Goal: Task Accomplishment & Management: Complete application form

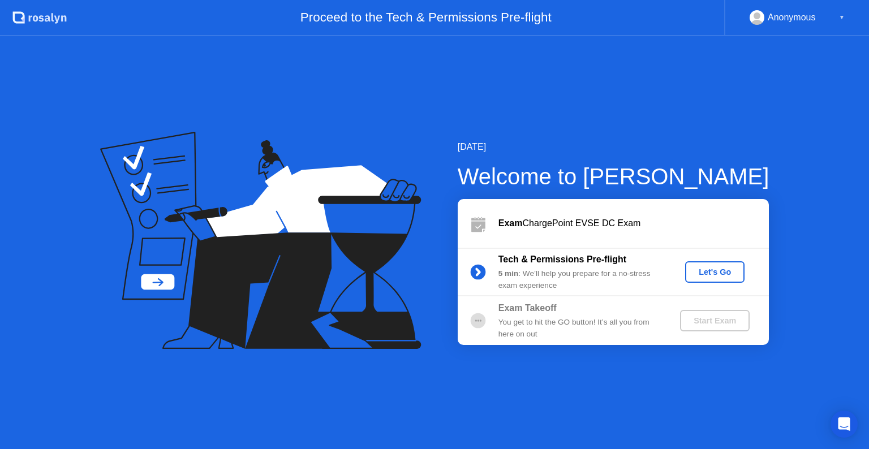
click at [714, 268] on div "Let's Go" at bounding box center [715, 272] width 50 height 9
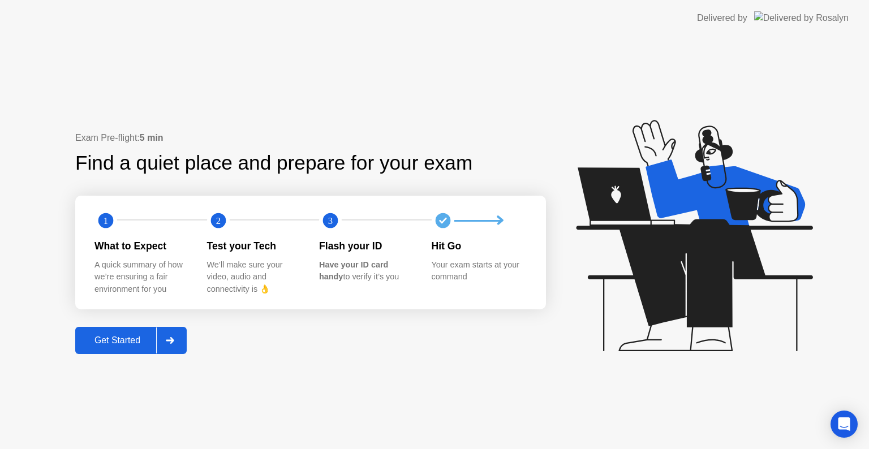
click at [128, 337] on div "Get Started" at bounding box center [117, 340] width 77 height 10
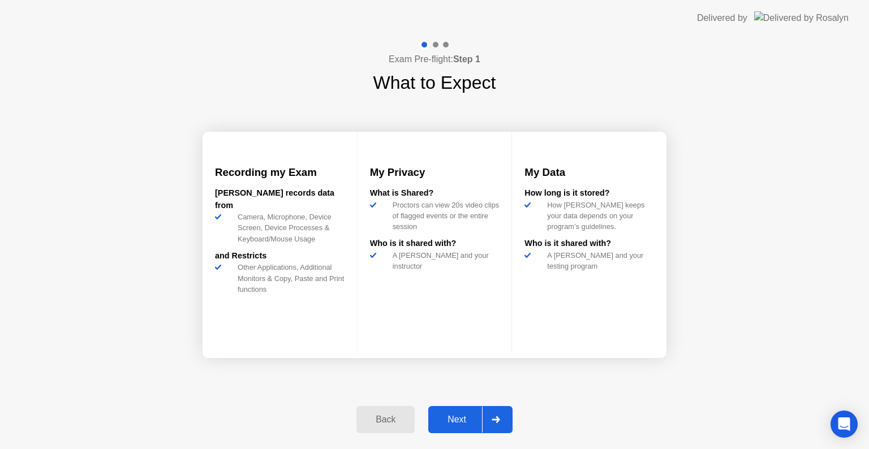
click at [439, 415] on div "Next" at bounding box center [457, 420] width 50 height 10
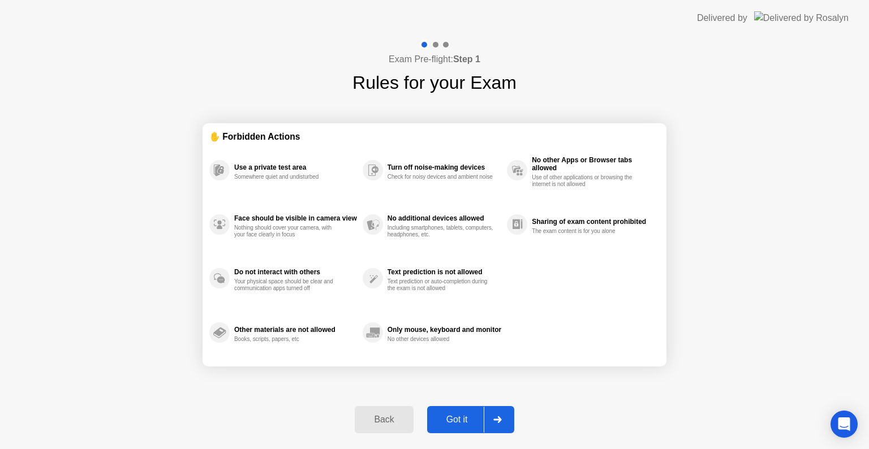
click at [455, 419] on div "Got it" at bounding box center [456, 420] width 53 height 10
select select "**********"
select select "*******"
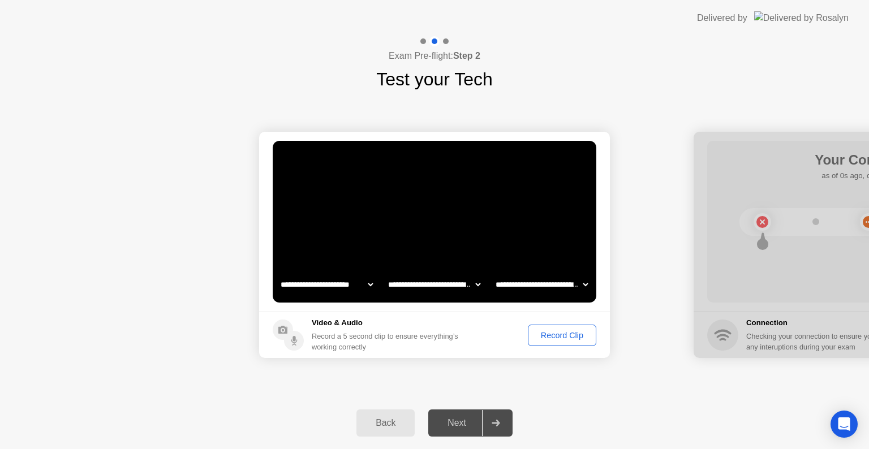
click at [552, 334] on div "Record Clip" at bounding box center [562, 335] width 61 height 9
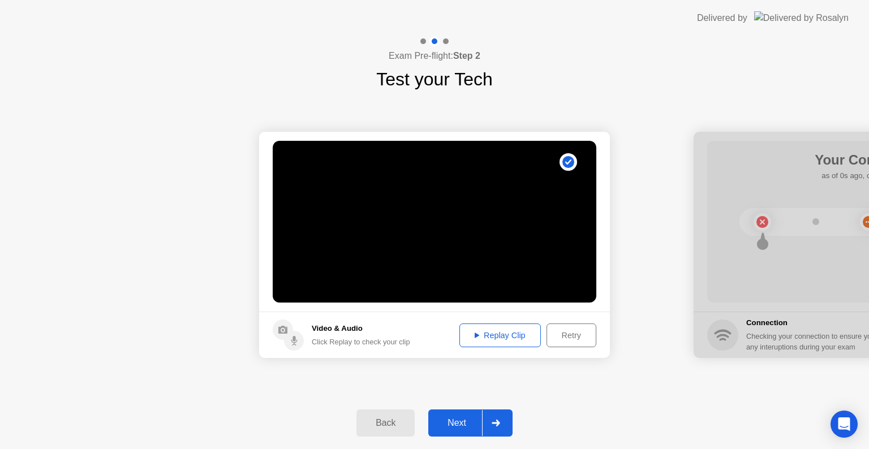
click at [454, 425] on div "Next" at bounding box center [457, 423] width 50 height 10
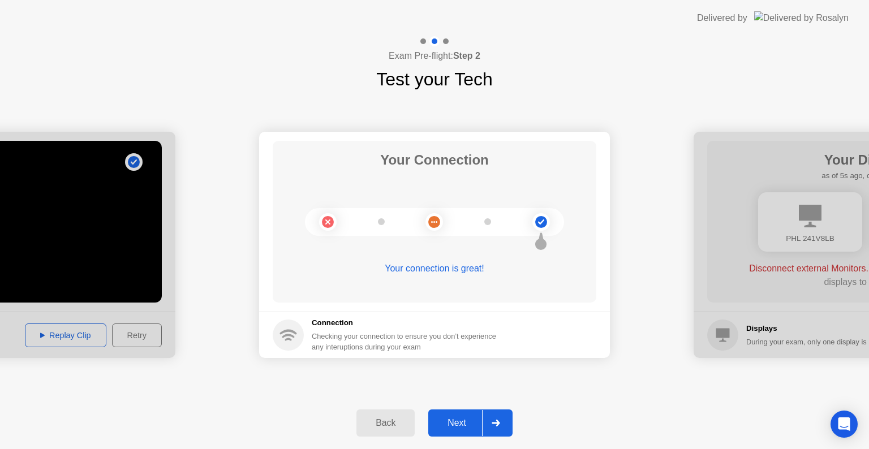
click at [473, 423] on div "Next" at bounding box center [457, 423] width 50 height 10
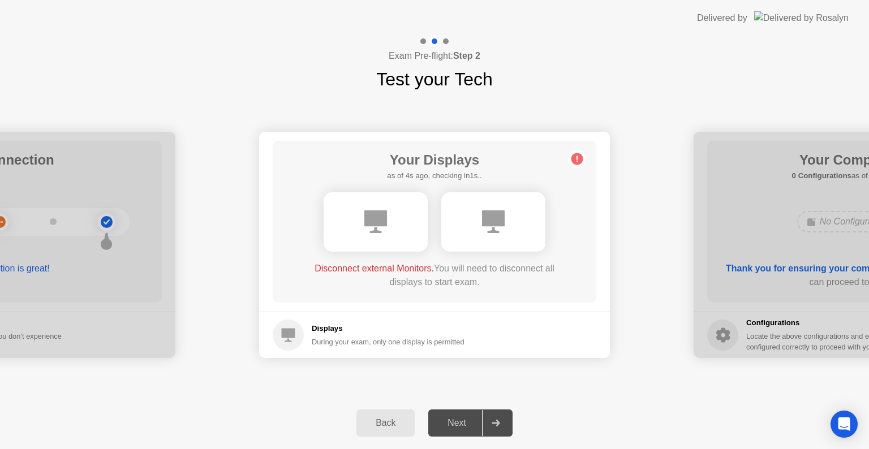
click at [410, 285] on div "Disconnect external Monitors. You will need to disconnect all displays to start…" at bounding box center [434, 275] width 259 height 27
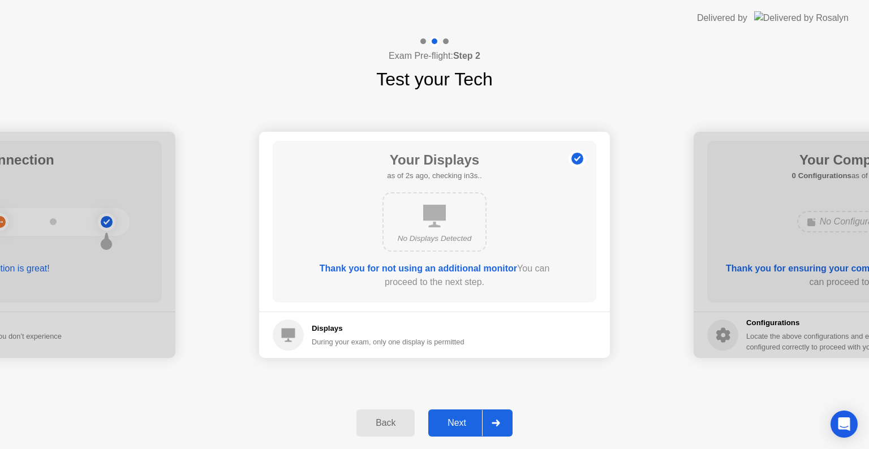
click at [452, 419] on div "Next" at bounding box center [457, 423] width 50 height 10
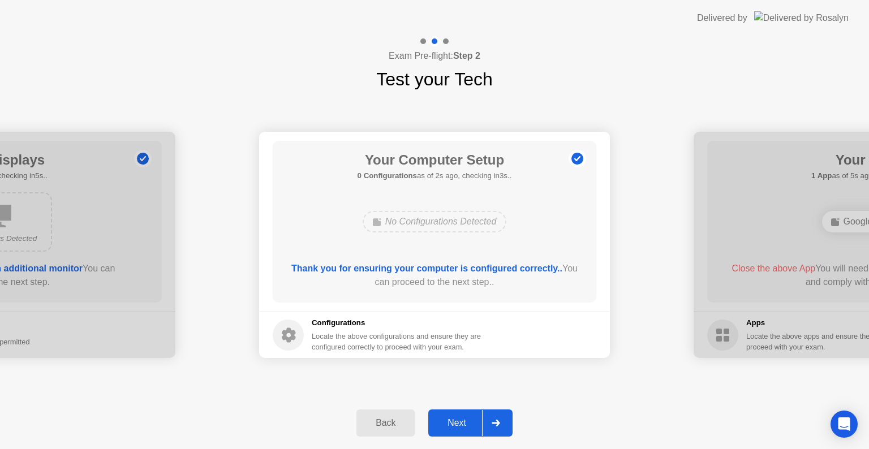
click at [455, 422] on div "Next" at bounding box center [457, 423] width 50 height 10
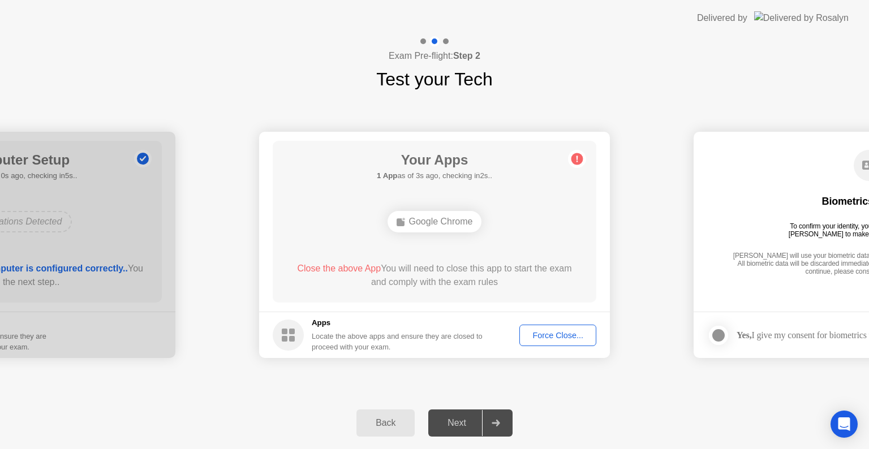
click at [548, 335] on div "Force Close..." at bounding box center [557, 335] width 69 height 9
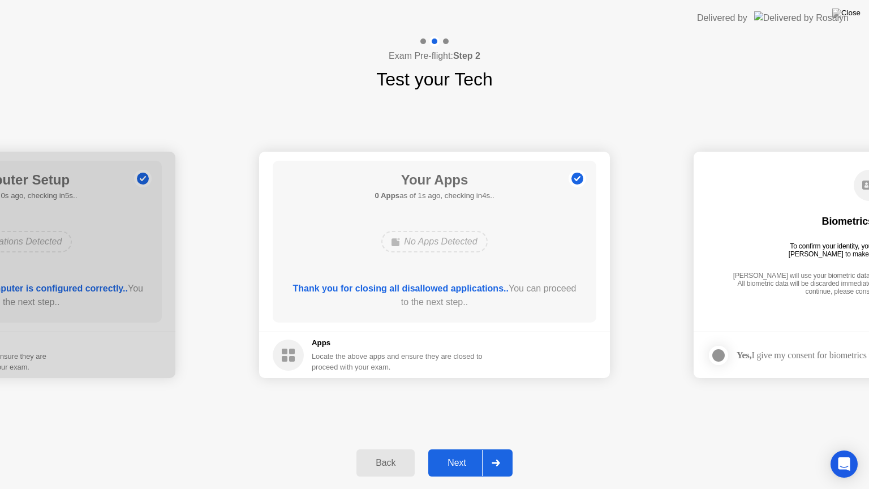
click at [462, 449] on div "Next" at bounding box center [457, 463] width 50 height 10
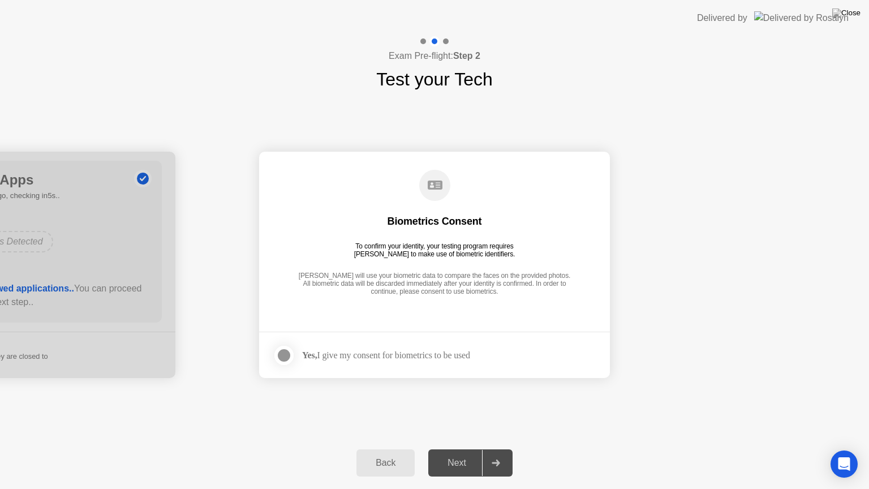
click at [288, 353] on div at bounding box center [284, 355] width 14 height 14
click at [460, 449] on div "Next" at bounding box center [457, 463] width 50 height 10
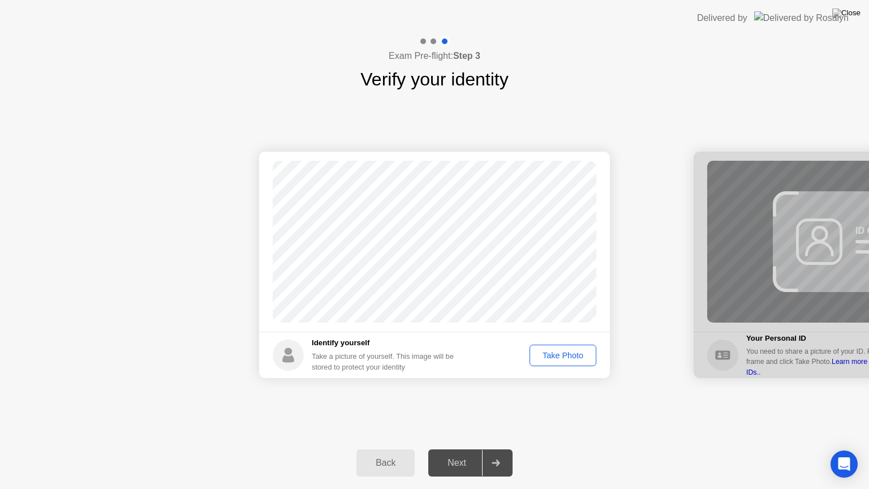
click at [541, 355] on div "Take Photo" at bounding box center [562, 355] width 59 height 9
click at [454, 449] on button "Next" at bounding box center [470, 462] width 84 height 27
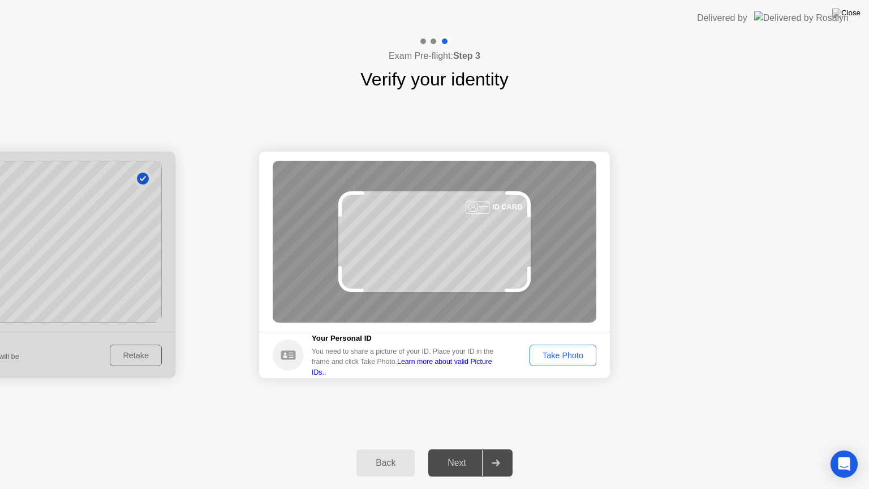
click at [540, 360] on div "Take Photo" at bounding box center [562, 355] width 59 height 9
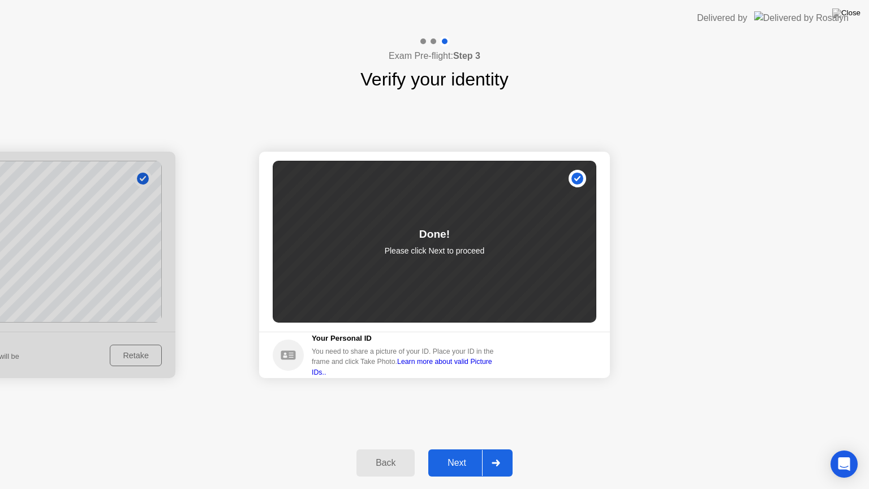
click at [443, 449] on div "Next" at bounding box center [457, 463] width 50 height 10
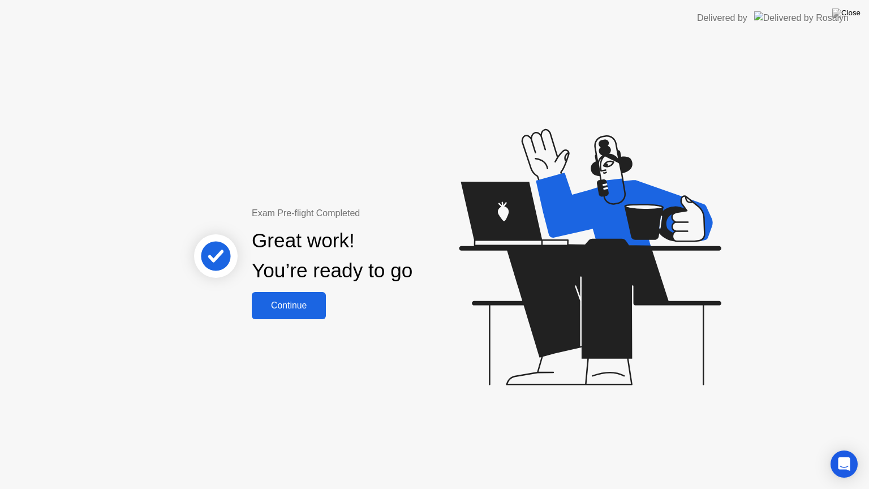
click at [285, 305] on div "Continue" at bounding box center [288, 305] width 67 height 10
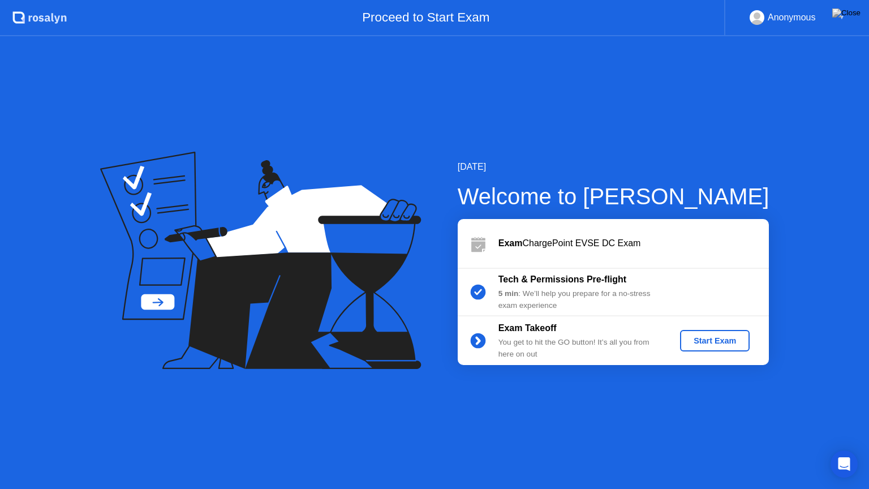
click at [715, 344] on div "Start Exam" at bounding box center [714, 340] width 61 height 9
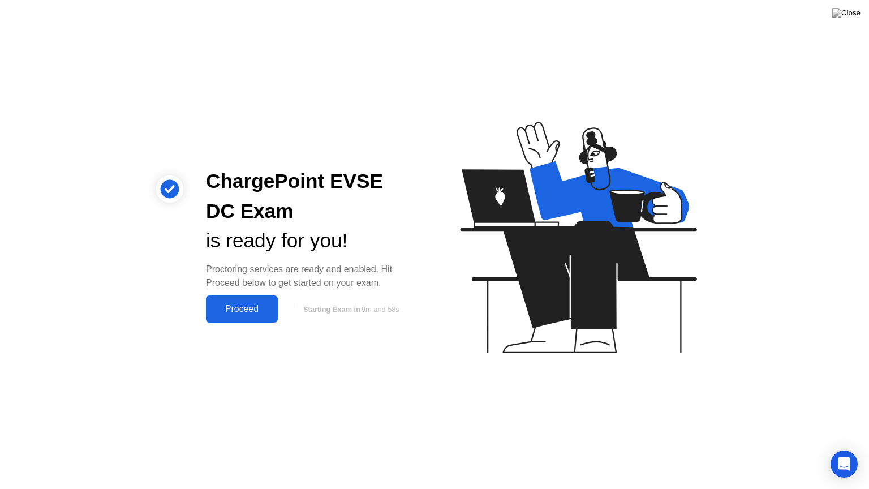
click at [260, 310] on div "Proceed" at bounding box center [241, 309] width 65 height 10
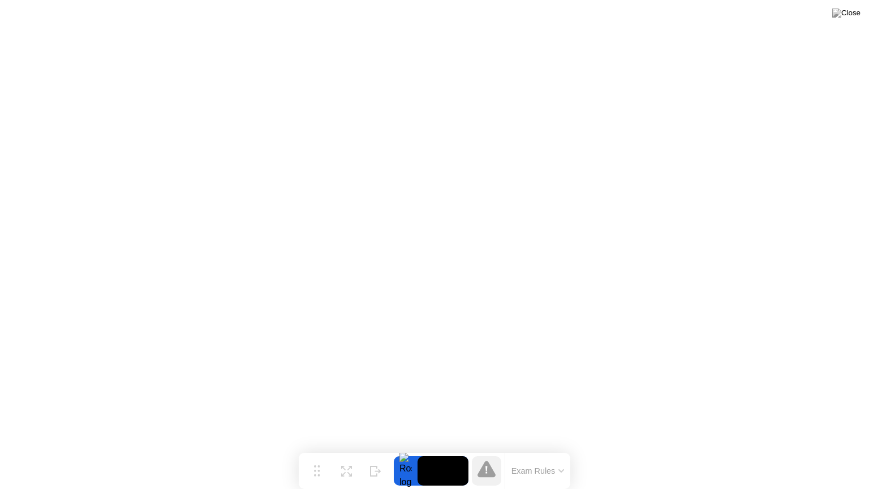
click at [521, 449] on button "Exam Rules" at bounding box center [538, 471] width 60 height 10
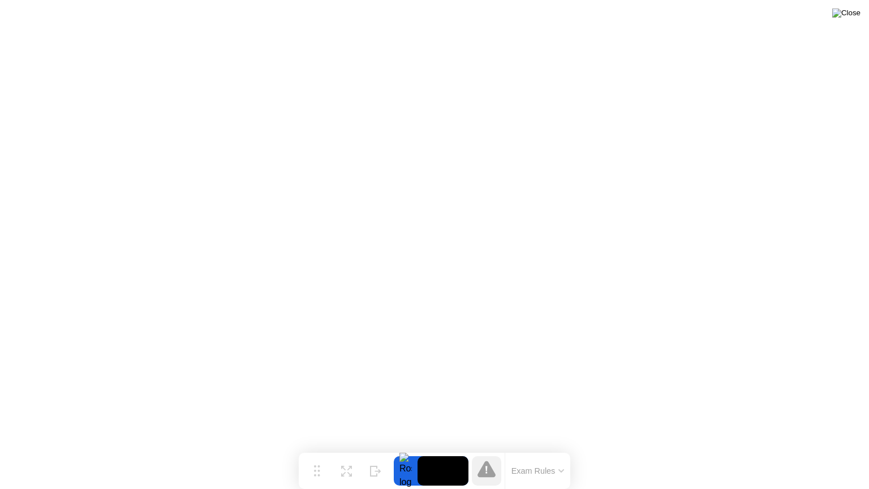
click at [855, 16] on img at bounding box center [846, 12] width 28 height 9
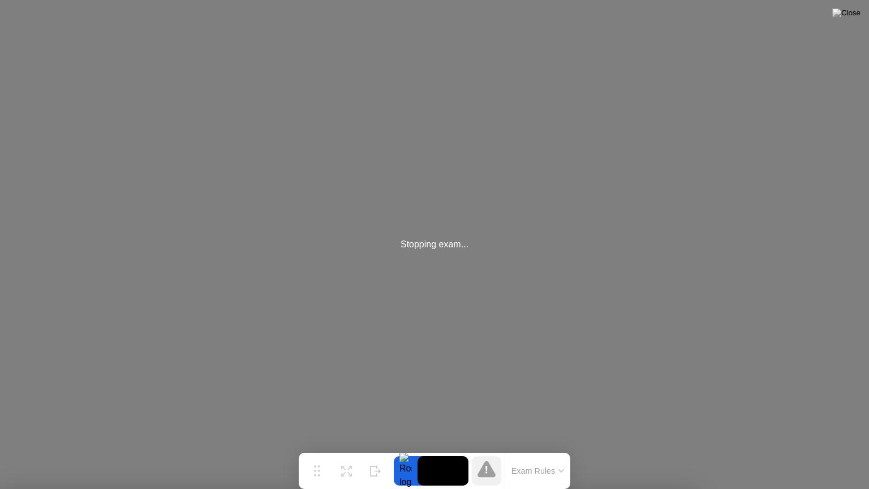
drag, startPoint x: 632, startPoint y: 337, endPoint x: 652, endPoint y: 312, distance: 32.2
click at [709, 449] on div at bounding box center [434, 489] width 869 height 0
click at [857, 18] on img at bounding box center [846, 12] width 28 height 9
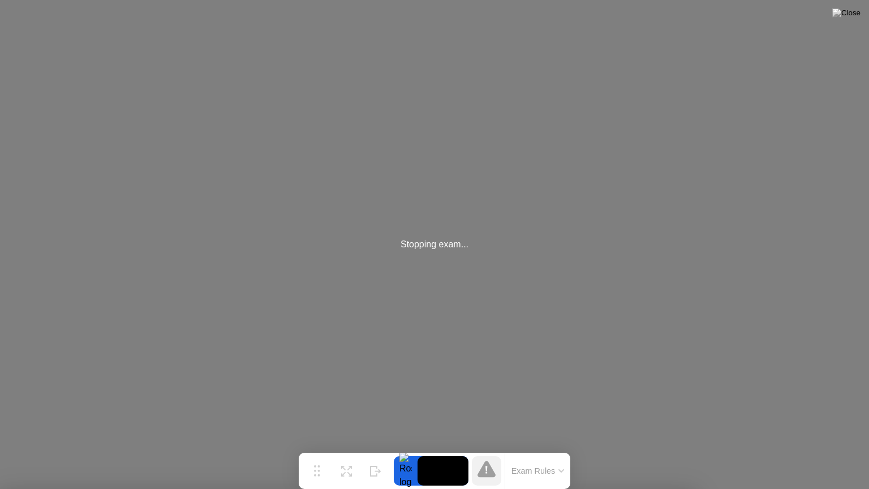
click at [224, 449] on div at bounding box center [434, 489] width 869 height 0
drag, startPoint x: 744, startPoint y: 114, endPoint x: 758, endPoint y: 114, distance: 13.6
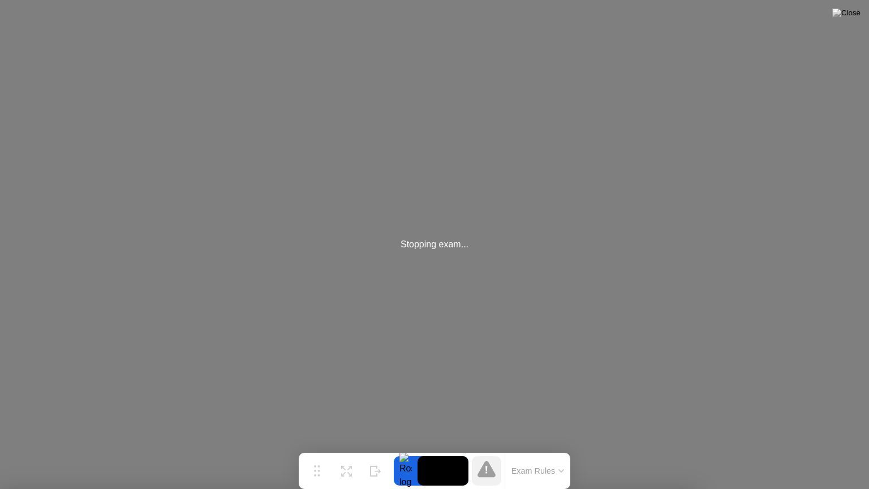
click at [759, 449] on div at bounding box center [434, 489] width 869 height 0
drag, startPoint x: 759, startPoint y: 114, endPoint x: 766, endPoint y: 100, distance: 15.7
click at [764, 449] on div at bounding box center [434, 489] width 869 height 0
click at [861, 14] on button at bounding box center [846, 13] width 34 height 15
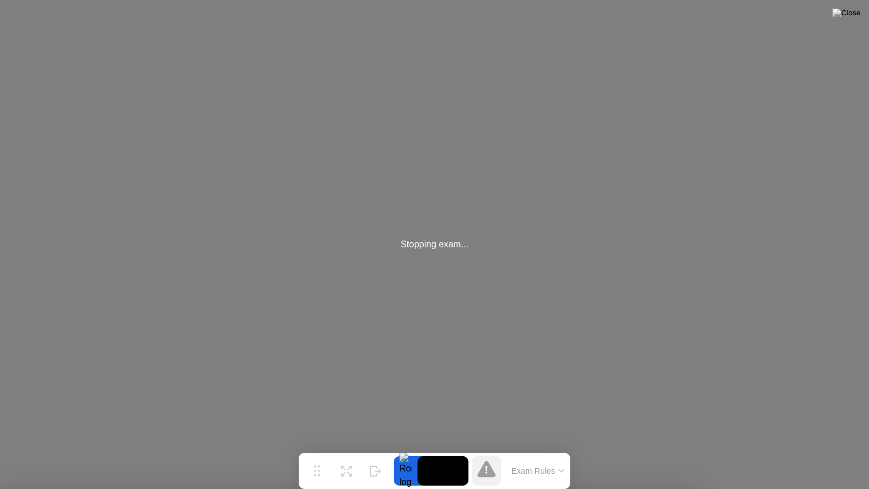
click at [861, 14] on button at bounding box center [846, 13] width 34 height 15
click at [836, 449] on div at bounding box center [434, 489] width 869 height 0
click at [540, 449] on button "Exam Rules" at bounding box center [538, 471] width 60 height 10
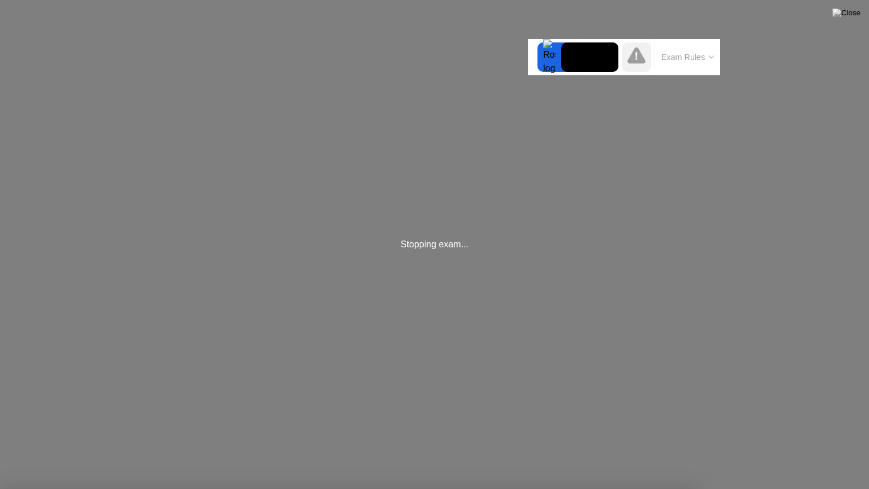
click at [542, 449] on div at bounding box center [434, 489] width 869 height 0
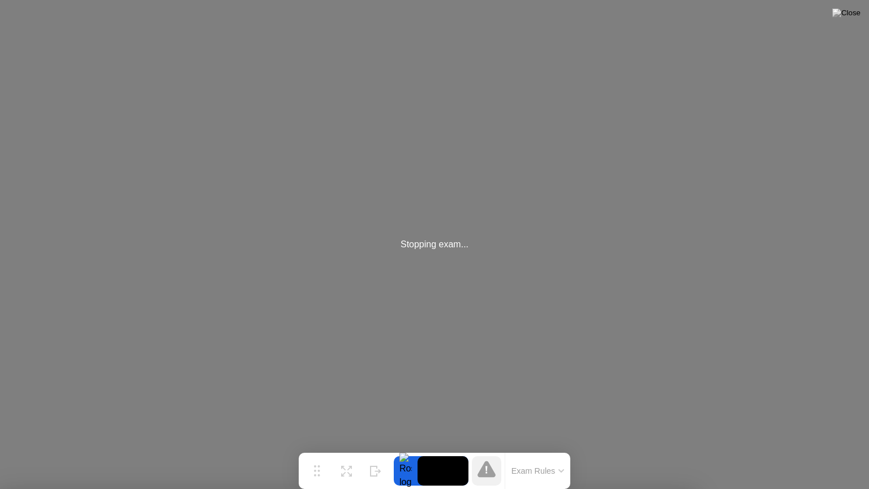
click at [446, 449] on div at bounding box center [434, 489] width 869 height 0
click at [447, 449] on div at bounding box center [434, 489] width 869 height 0
drag, startPoint x: 383, startPoint y: 443, endPoint x: 347, endPoint y: 464, distance: 42.0
click at [378, 449] on div at bounding box center [434, 489] width 869 height 0
click at [328, 449] on button "Move" at bounding box center [316, 470] width 29 height 29
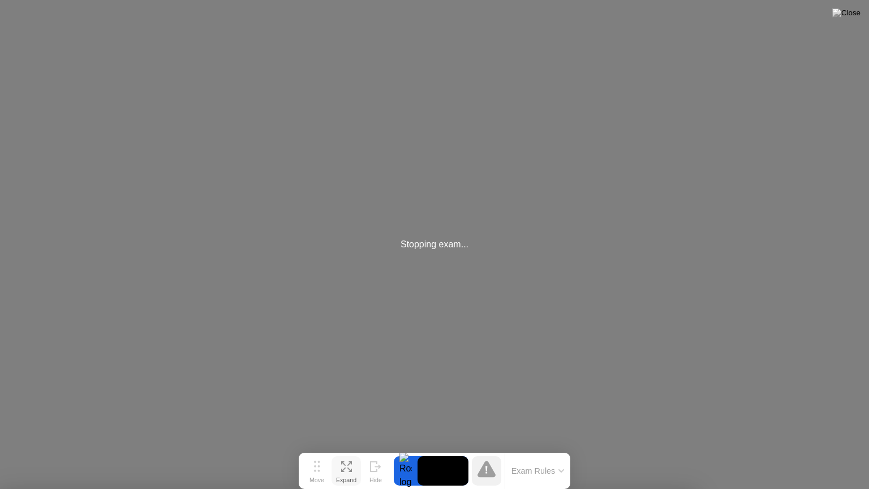
click at [346, 449] on icon at bounding box center [346, 466] width 11 height 11
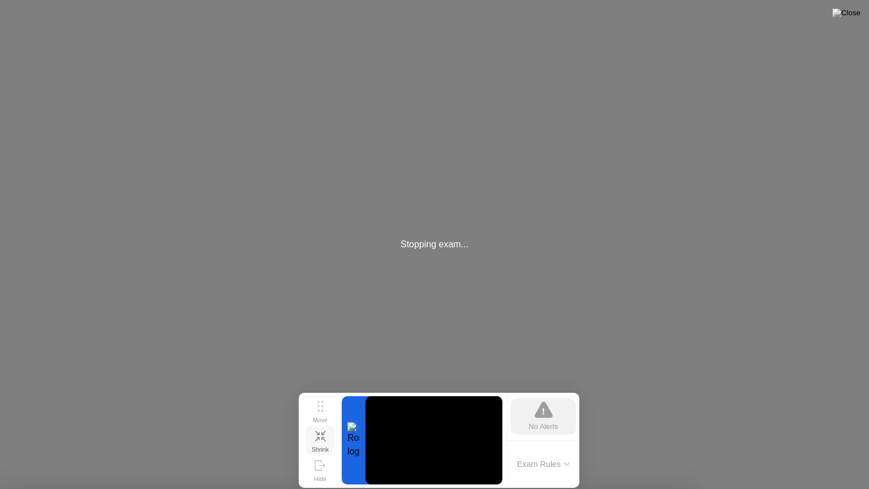
click at [323, 446] on div "Shrink" at bounding box center [320, 449] width 17 height 7
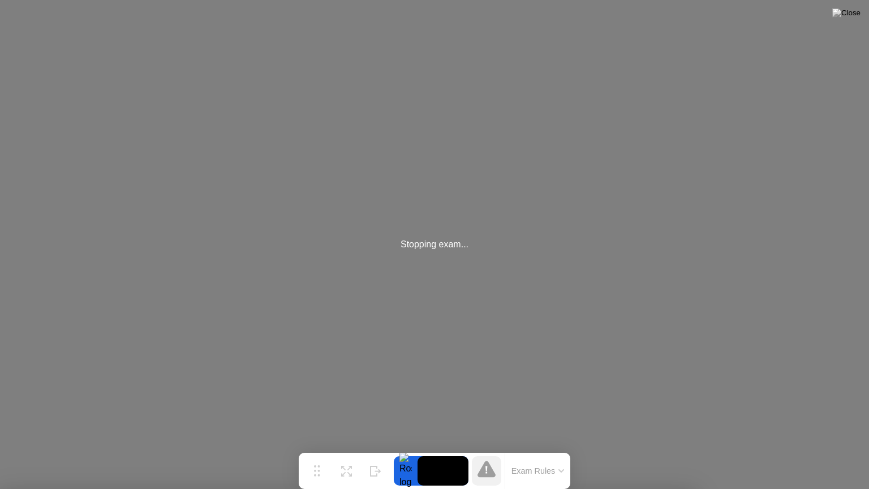
click at [482, 449] on icon at bounding box center [486, 468] width 18 height 16
click at [576, 449] on div at bounding box center [434, 489] width 869 height 0
click at [577, 449] on div at bounding box center [434, 489] width 869 height 0
click at [578, 449] on div at bounding box center [434, 489] width 869 height 0
click at [617, 449] on div at bounding box center [434, 489] width 869 height 0
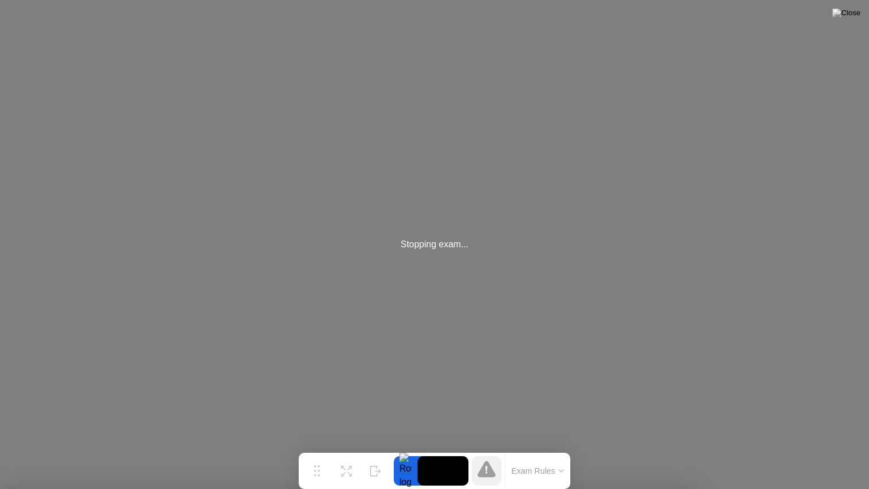
drag, startPoint x: 629, startPoint y: 469, endPoint x: 656, endPoint y: 467, distance: 26.7
click at [636, 449] on div at bounding box center [434, 489] width 869 height 0
drag, startPoint x: 725, startPoint y: 359, endPoint x: 758, endPoint y: 272, distance: 93.3
drag, startPoint x: 690, startPoint y: 315, endPoint x: 719, endPoint y: 264, distance: 59.1
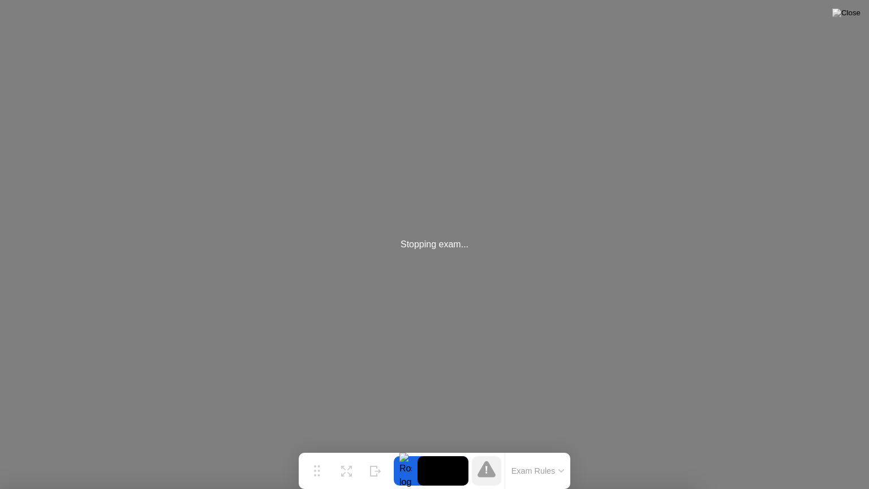
drag, startPoint x: 446, startPoint y: 419, endPoint x: 446, endPoint y: 410, distance: 9.1
drag, startPoint x: 227, startPoint y: 466, endPoint x: 227, endPoint y: 473, distance: 6.8
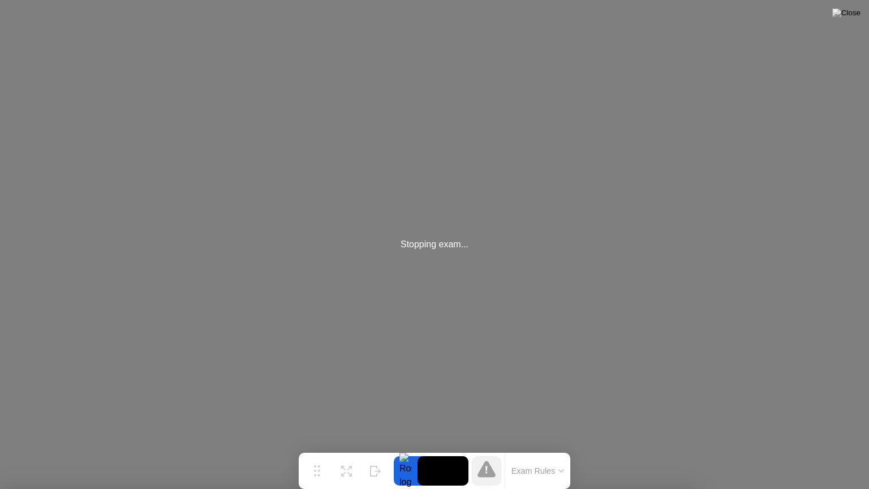
click at [227, 449] on div at bounding box center [434, 489] width 869 height 0
